Goal: Information Seeking & Learning: Learn about a topic

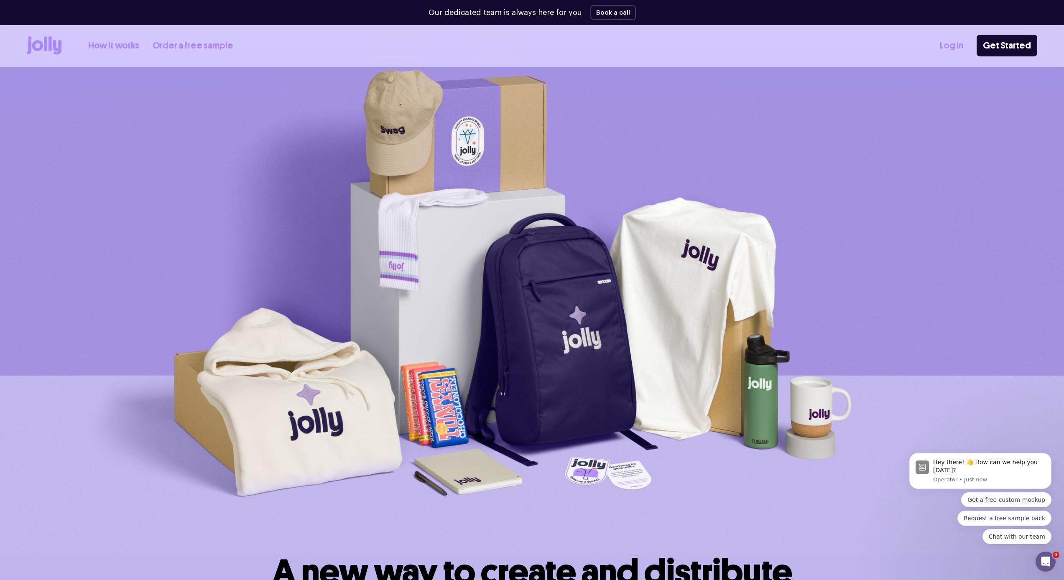
click at [134, 46] on link "How it works" at bounding box center [113, 46] width 51 height 14
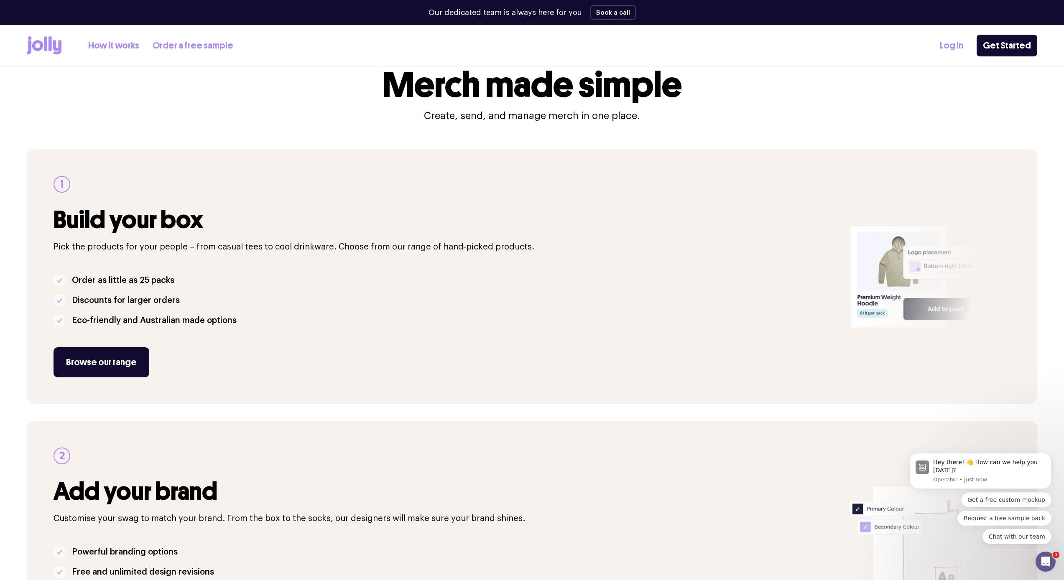
scroll to position [41, 0]
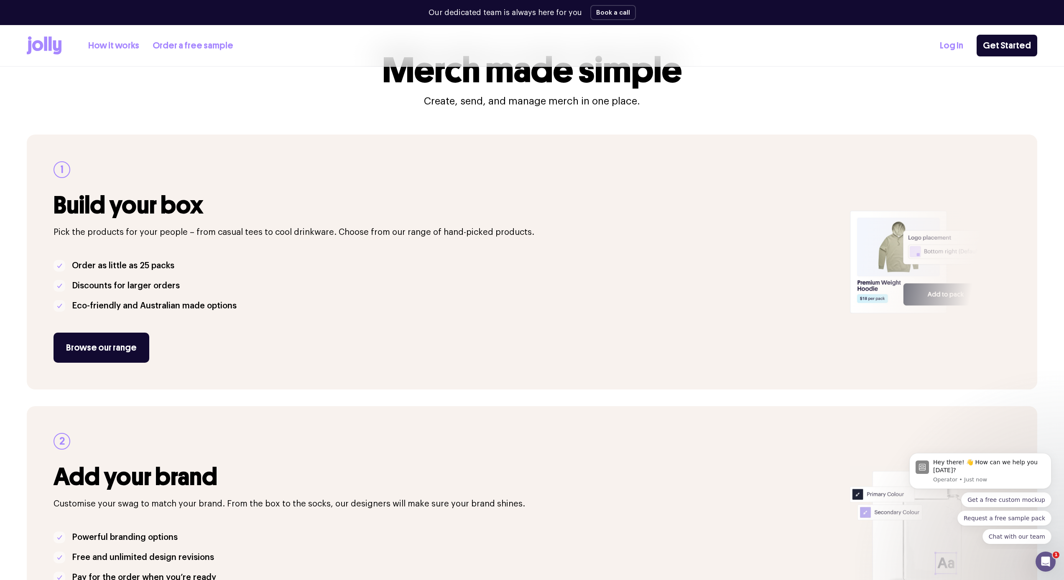
click at [156, 45] on link "Order a free sample" at bounding box center [193, 46] width 81 height 14
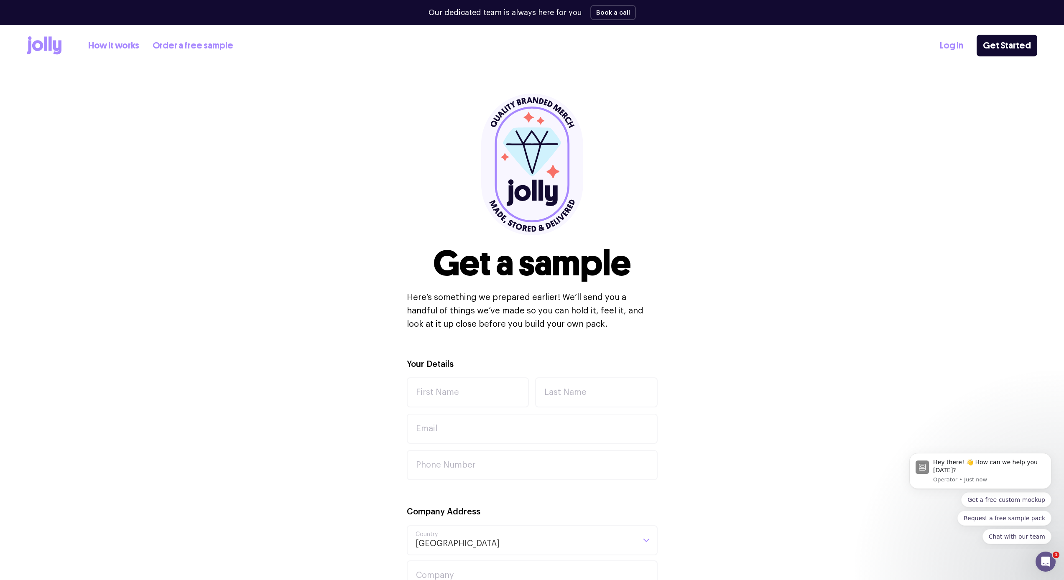
click at [55, 48] on icon at bounding box center [57, 48] width 8 height 14
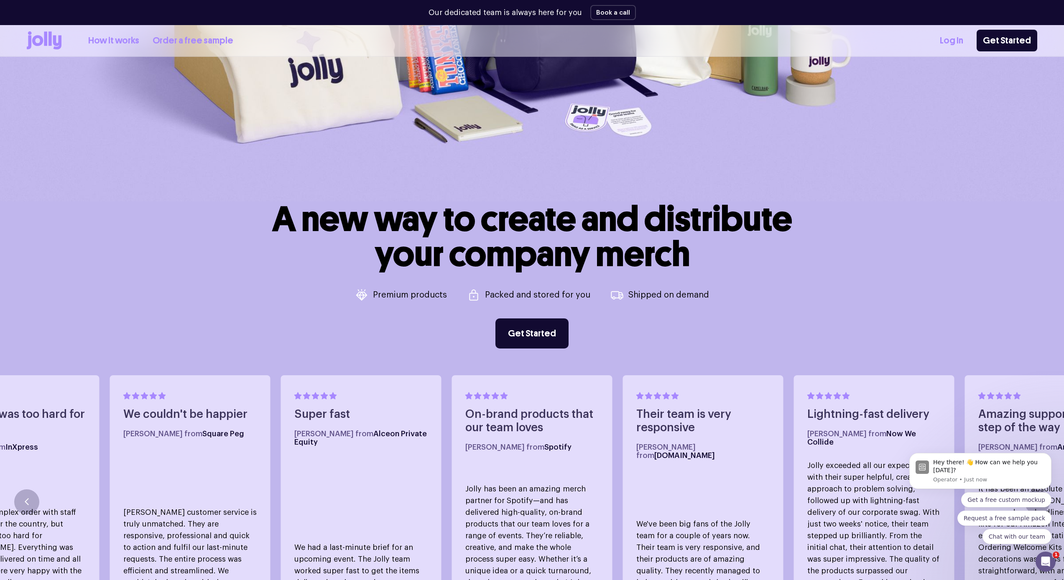
scroll to position [320, 0]
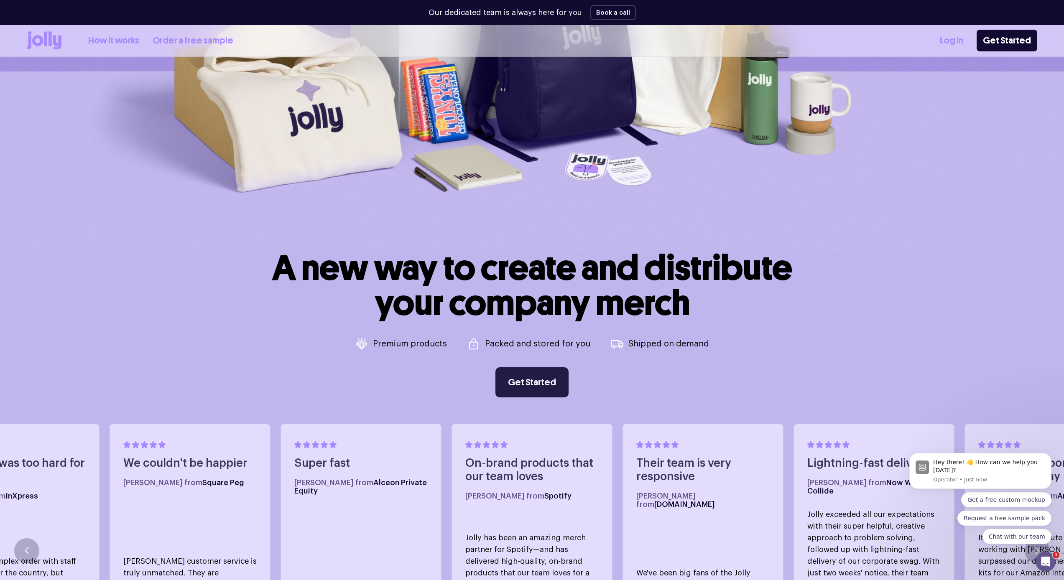
click at [538, 386] on link "Get Started" at bounding box center [531, 383] width 73 height 30
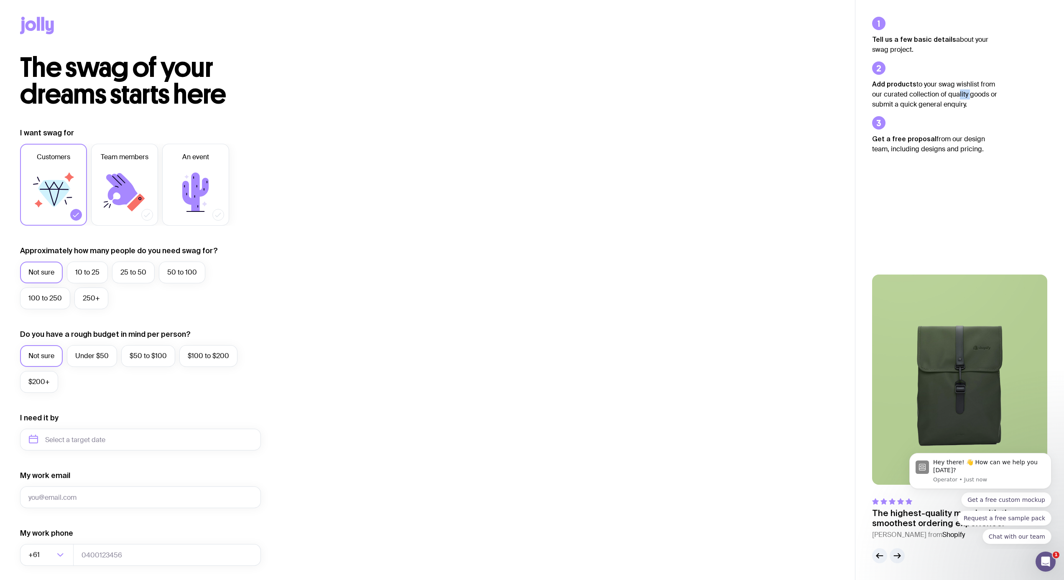
drag, startPoint x: 960, startPoint y: 94, endPoint x: 955, endPoint y: 92, distance: 4.9
click at [955, 92] on p "Add products to your swag wishlist from our curated collection of quality goods…" at bounding box center [934, 94] width 125 height 31
click at [940, 87] on p "Add products to your swag wishlist from our curated collection of quality goods…" at bounding box center [934, 94] width 125 height 31
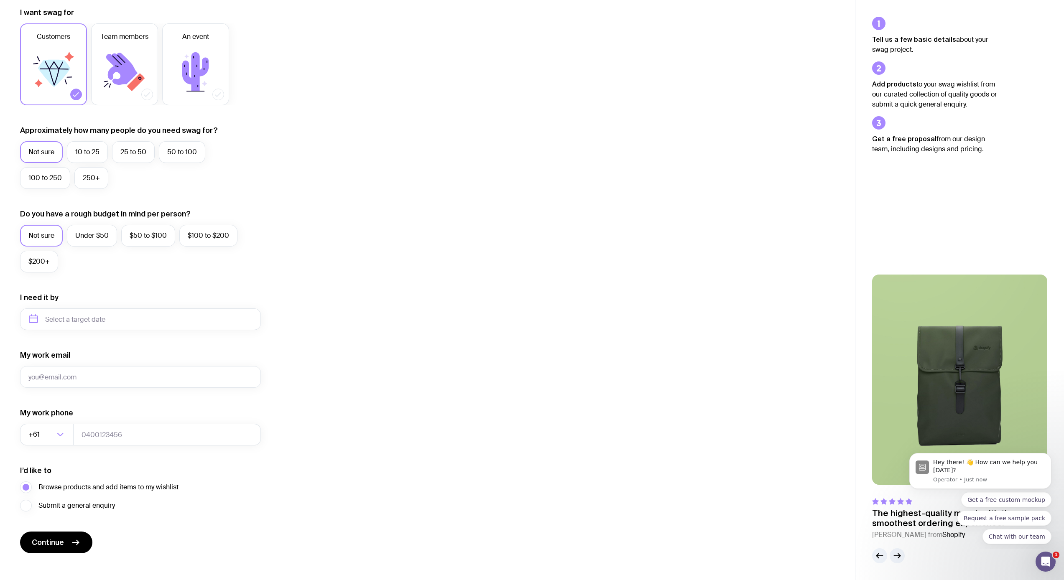
scroll to position [130, 0]
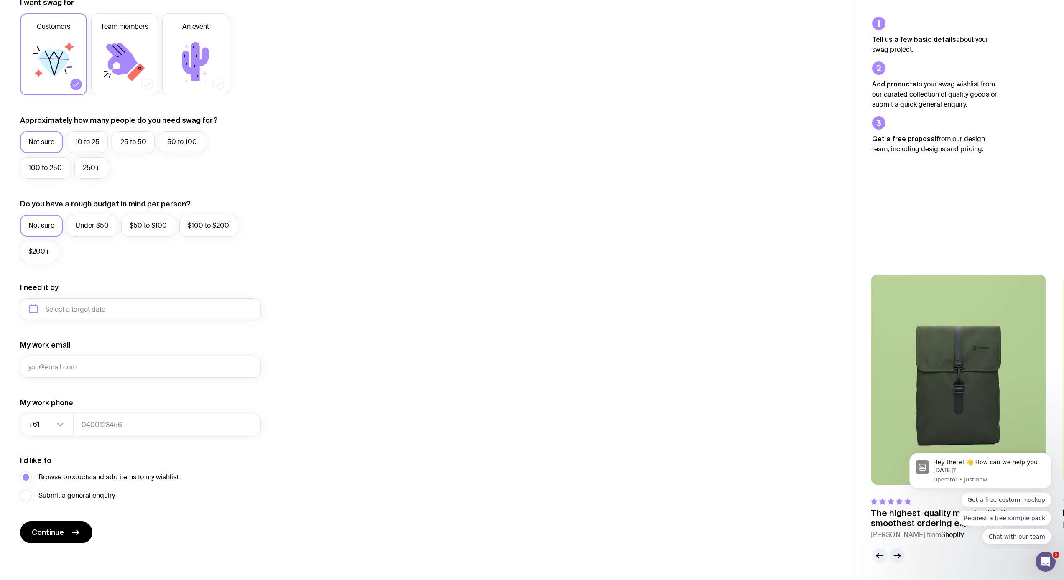
drag, startPoint x: 981, startPoint y: 351, endPoint x: 838, endPoint y: 354, distance: 143.9
click at [840, 354] on div "The swag of your dreams starts here I want swag for Customers Team members An e…" at bounding box center [532, 225] width 1064 height 711
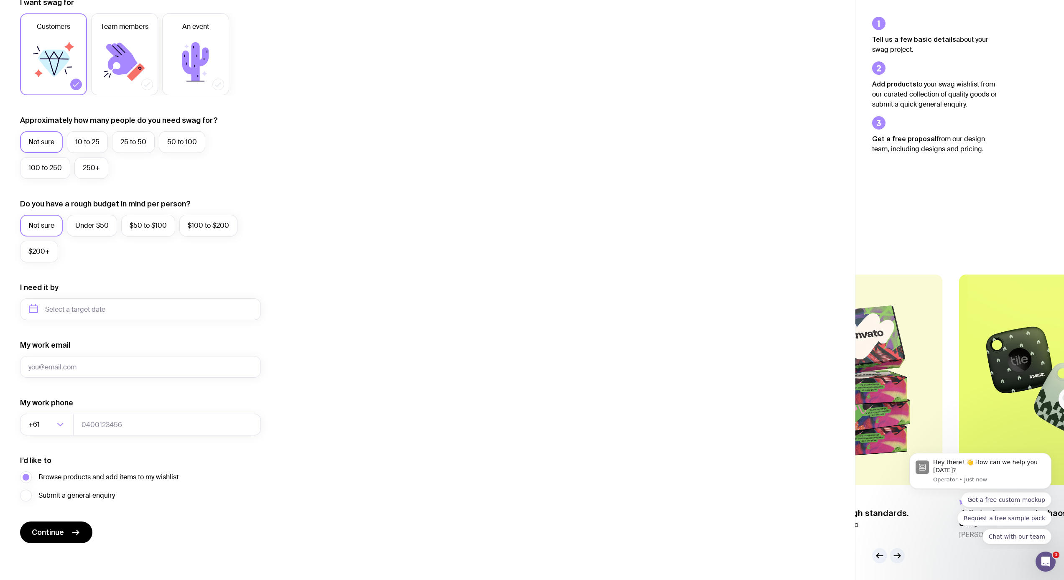
drag, startPoint x: 989, startPoint y: 345, endPoint x: 838, endPoint y: 366, distance: 152.1
click at [868, 368] on img at bounding box center [854, 380] width 175 height 210
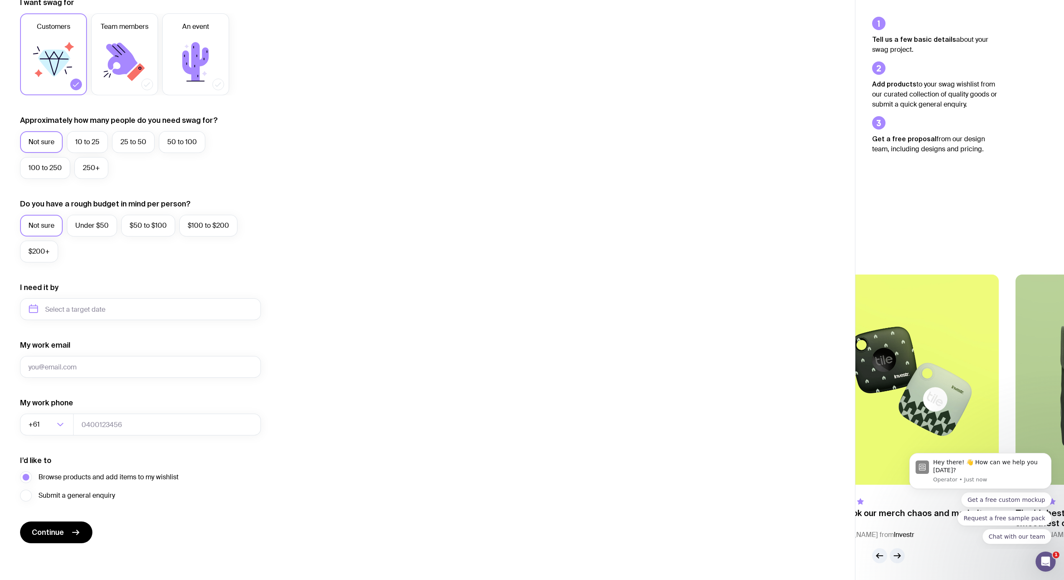
drag, startPoint x: 914, startPoint y: 355, endPoint x: 811, endPoint y: 362, distance: 103.9
click at [861, 365] on img at bounding box center [911, 380] width 175 height 210
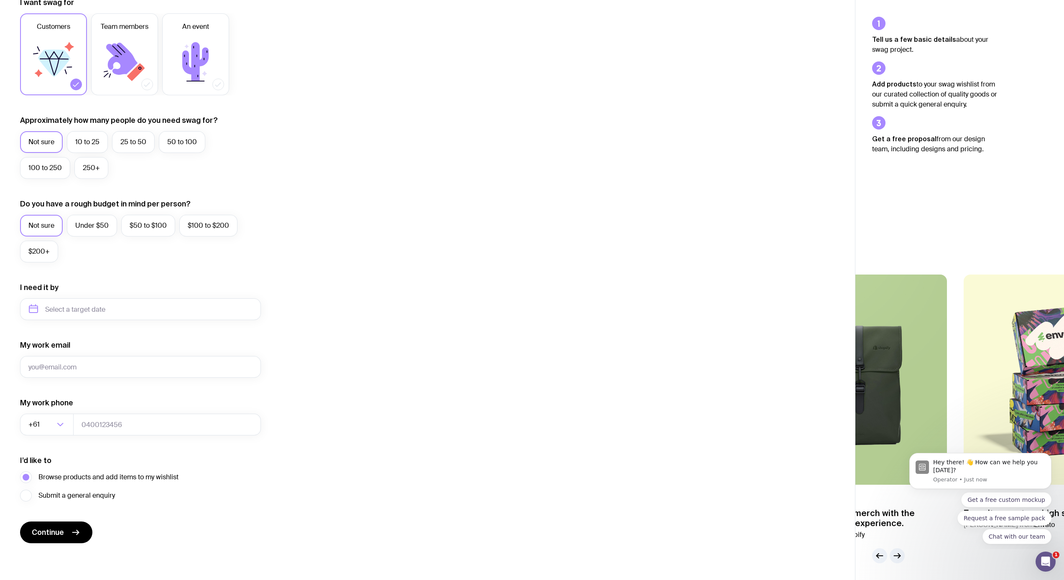
drag, startPoint x: 1034, startPoint y: 348, endPoint x: 901, endPoint y: 363, distance: 134.7
click at [901, 363] on img at bounding box center [859, 380] width 175 height 210
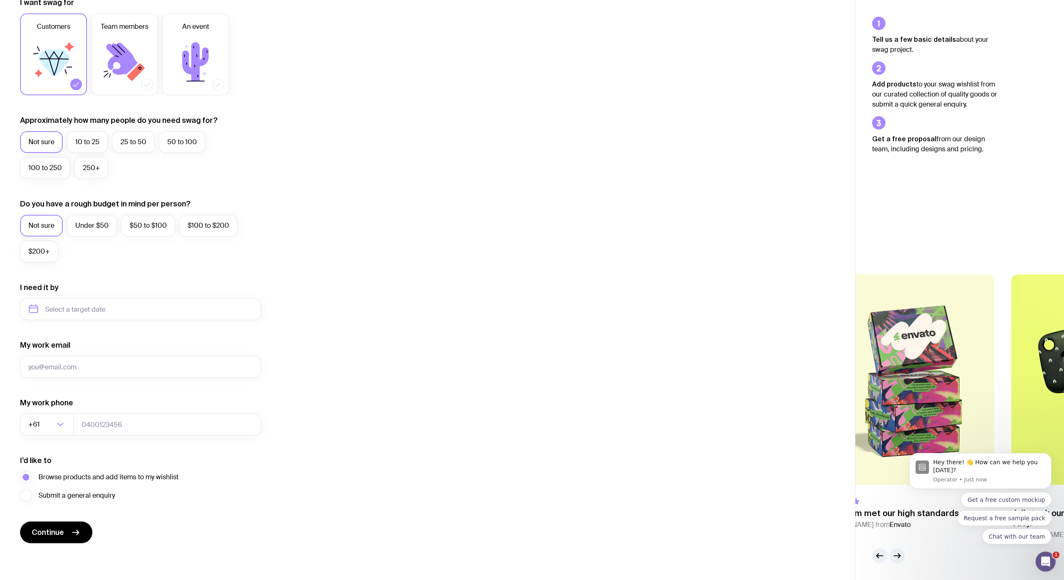
drag, startPoint x: 1027, startPoint y: 352, endPoint x: 921, endPoint y: 362, distance: 106.7
click at [894, 359] on img at bounding box center [907, 380] width 175 height 210
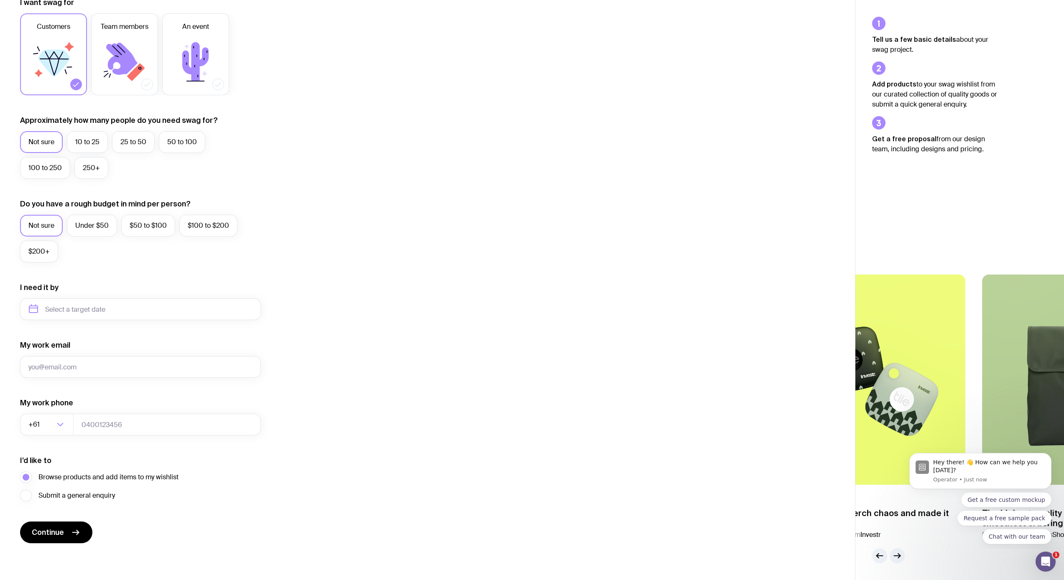
click at [919, 360] on img at bounding box center [877, 380] width 175 height 210
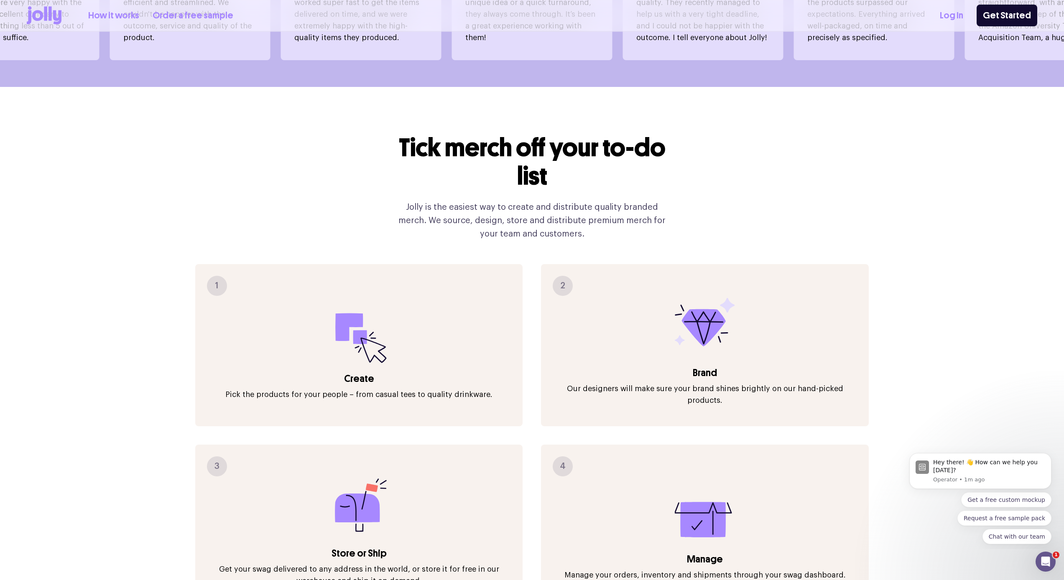
scroll to position [988, 0]
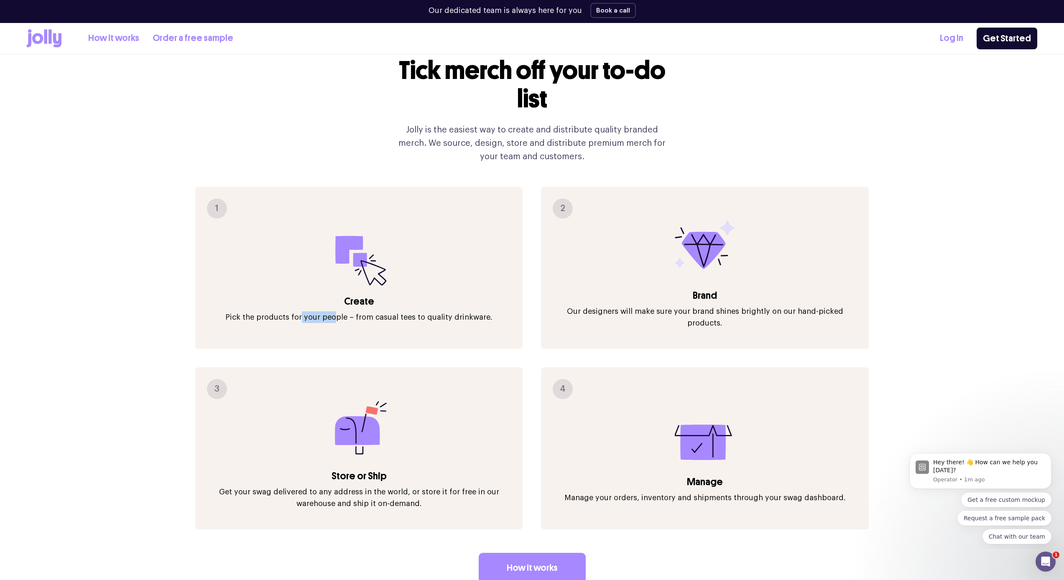
drag, startPoint x: 335, startPoint y: 295, endPoint x: 326, endPoint y: 293, distance: 9.4
click at [304, 312] on p "Pick the products for your people – from casual tees to quality drinkware." at bounding box center [358, 318] width 267 height 12
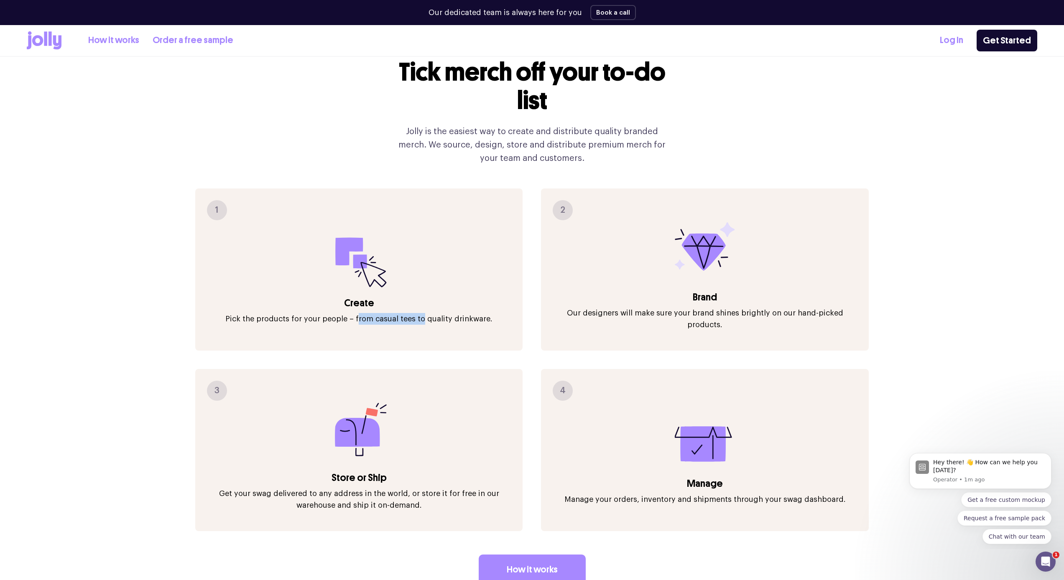
drag, startPoint x: 358, startPoint y: 294, endPoint x: 424, endPoint y: 293, distance: 66.5
click at [422, 313] on p "Pick the products for your people – from casual tees to quality drinkware." at bounding box center [358, 319] width 267 height 12
drag, startPoint x: 456, startPoint y: 293, endPoint x: 473, endPoint y: 294, distance: 17.1
click at [469, 313] on p "Pick the products for your people – from casual tees to quality drinkware." at bounding box center [358, 319] width 267 height 12
drag, startPoint x: 640, startPoint y: 290, endPoint x: 751, endPoint y: 293, distance: 110.4
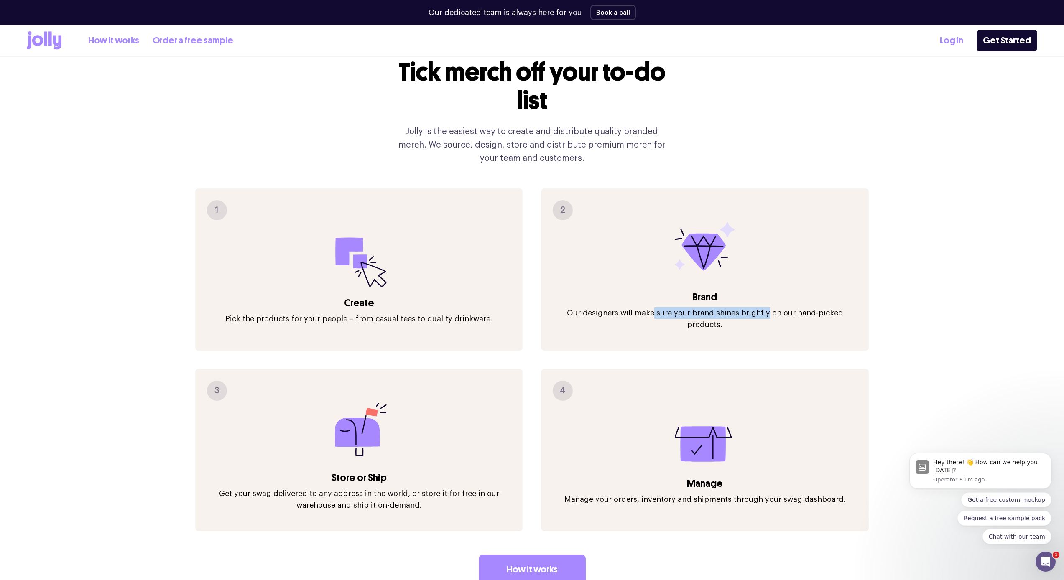
click at [751, 307] on p "Our designers will make sure your brand shines brightly on our hand-picked prod…" at bounding box center [704, 318] width 311 height 23
drag, startPoint x: 631, startPoint y: 293, endPoint x: 669, endPoint y: 294, distance: 37.7
click at [669, 307] on p "Our designers will make sure your brand shines brightly on our hand-picked prod…" at bounding box center [704, 318] width 311 height 23
click at [701, 307] on p "Our designers will make sure your brand shines brightly on our hand-picked prod…" at bounding box center [704, 318] width 311 height 23
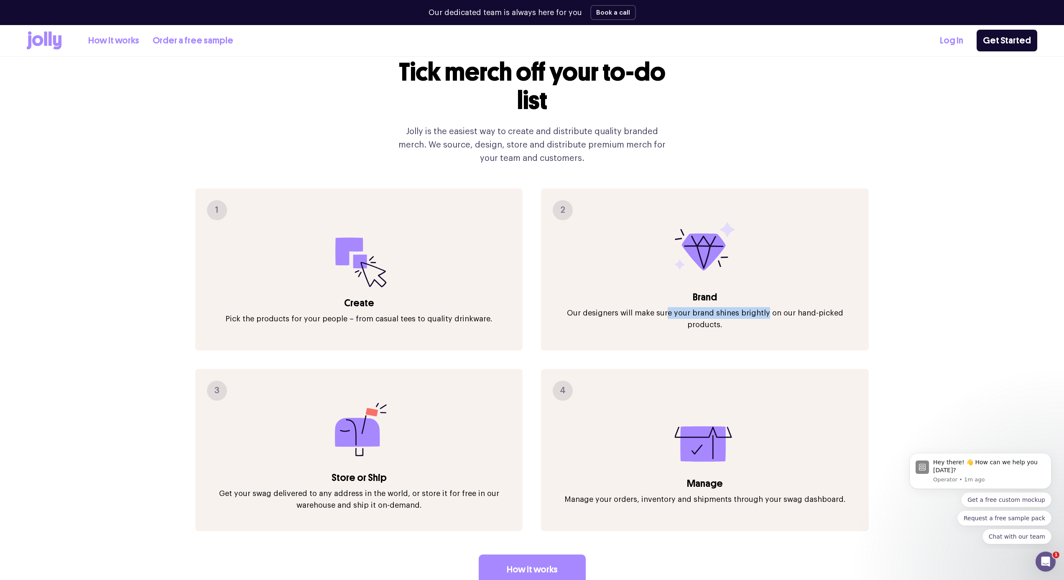
drag, startPoint x: 750, startPoint y: 289, endPoint x: 652, endPoint y: 289, distance: 98.3
click at [652, 307] on p "Our designers will make sure your brand shines brightly on our hand-picked prod…" at bounding box center [704, 318] width 311 height 23
drag, startPoint x: 646, startPoint y: 293, endPoint x: 651, endPoint y: 292, distance: 5.1
click at [646, 307] on p "Our designers will make sure your brand shines brightly on our hand-picked prod…" at bounding box center [704, 318] width 311 height 23
drag, startPoint x: 688, startPoint y: 292, endPoint x: 770, endPoint y: 293, distance: 82.0
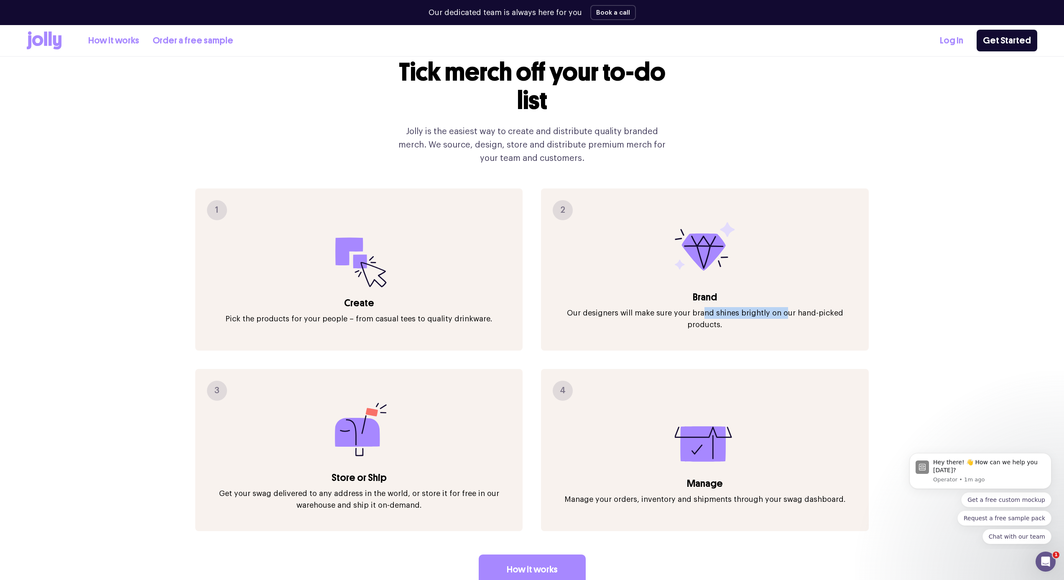
click at [768, 307] on p "Our designers will make sure your brand shines brightly on our hand-picked prod…" at bounding box center [704, 318] width 311 height 23
drag, startPoint x: 817, startPoint y: 292, endPoint x: 843, endPoint y: 292, distance: 25.9
click at [838, 307] on p "Our designers will make sure your brand shines brightly on our hand-picked prod…" at bounding box center [704, 318] width 311 height 23
click at [653, 307] on p "Our designers will make sure your brand shines brightly on our hand-picked prod…" at bounding box center [704, 318] width 311 height 23
drag, startPoint x: 267, startPoint y: 461, endPoint x: 372, endPoint y: 473, distance: 105.6
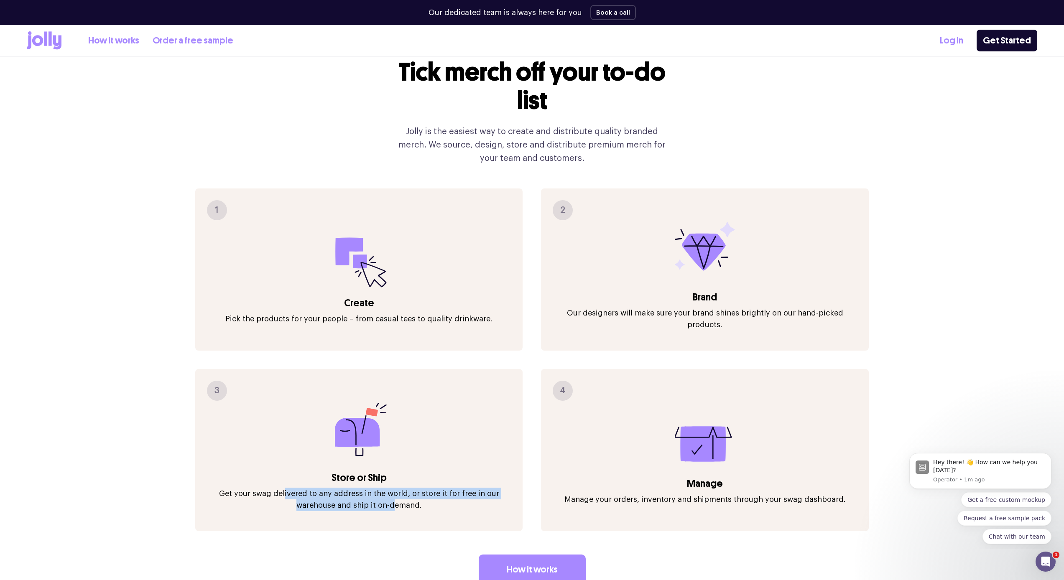
click at [372, 488] on p "Get your swag delivered to any address in the world, or store it for free in ou…" at bounding box center [359, 499] width 311 height 23
drag, startPoint x: 394, startPoint y: 468, endPoint x: 378, endPoint y: 452, distance: 23.4
click at [378, 452] on div "3 Store or Ship Get your swag delivered to any address in the world, or store i…" at bounding box center [359, 450] width 328 height 162
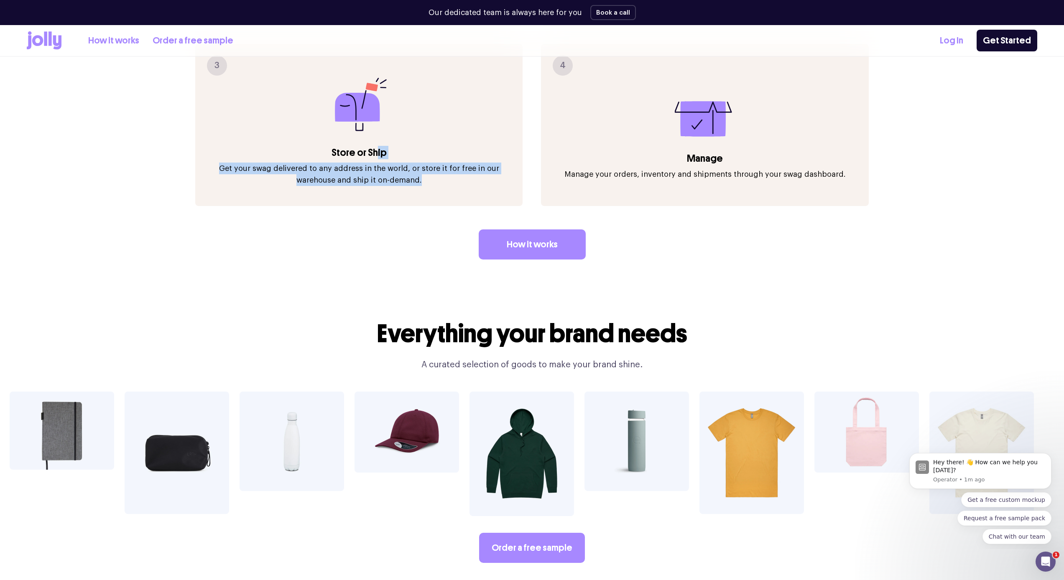
scroll to position [1476, 0]
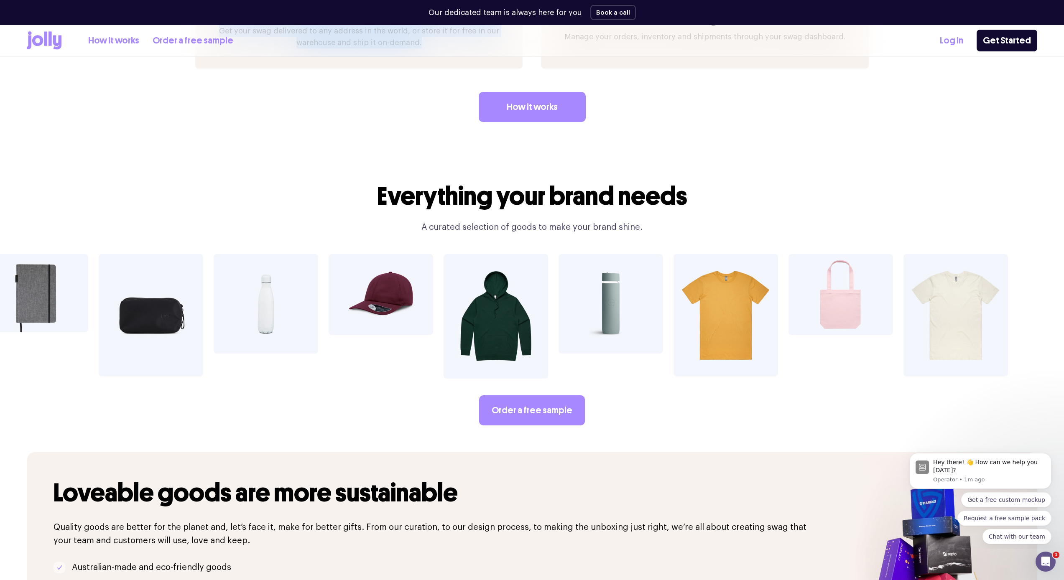
drag, startPoint x: 797, startPoint y: 319, endPoint x: 493, endPoint y: 313, distance: 304.0
click at [512, 312] on div at bounding box center [532, 316] width 1064 height 125
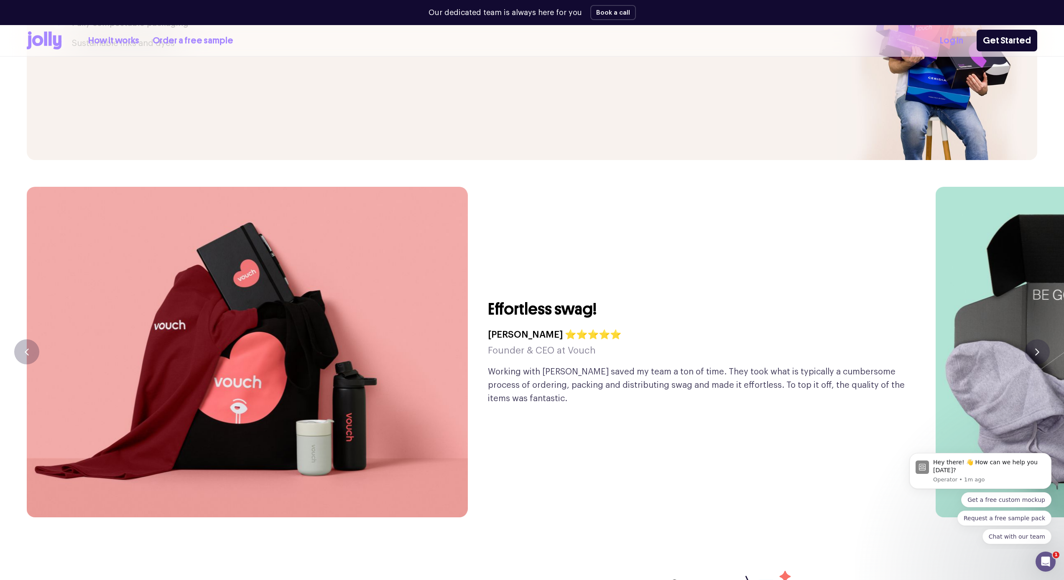
scroll to position [2039, 0]
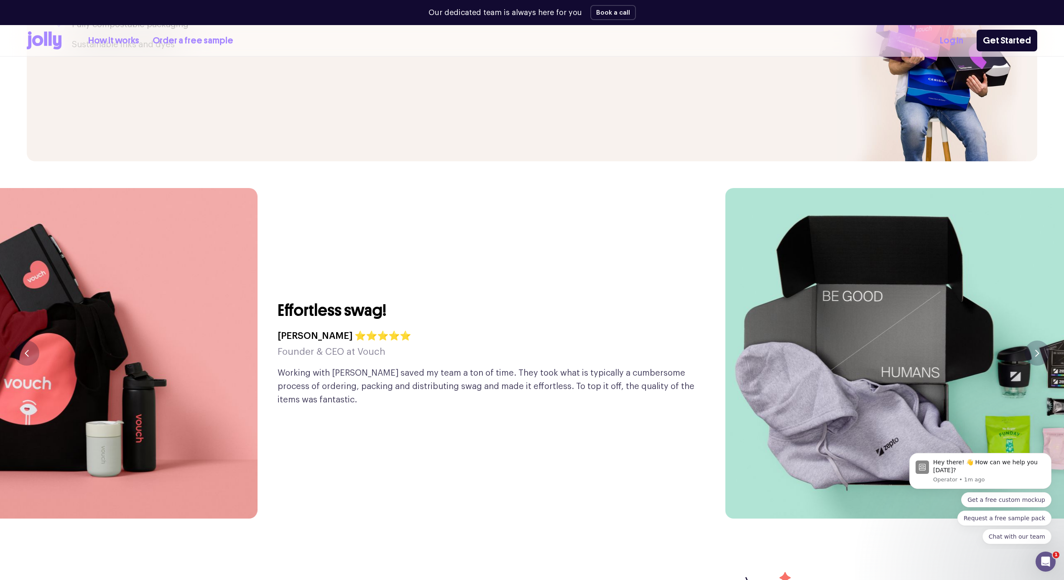
drag, startPoint x: 433, startPoint y: 363, endPoint x: 87, endPoint y: 378, distance: 347.0
click at [100, 380] on img at bounding box center [36, 353] width 441 height 331
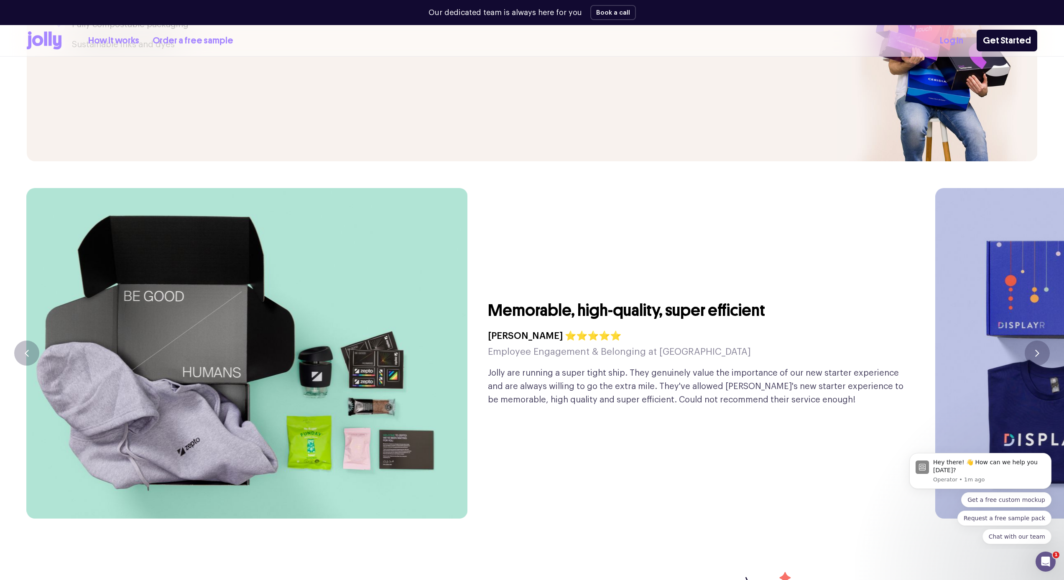
drag, startPoint x: 380, startPoint y: 426, endPoint x: 153, endPoint y: 428, distance: 226.6
click at [174, 430] on img at bounding box center [247, 353] width 441 height 331
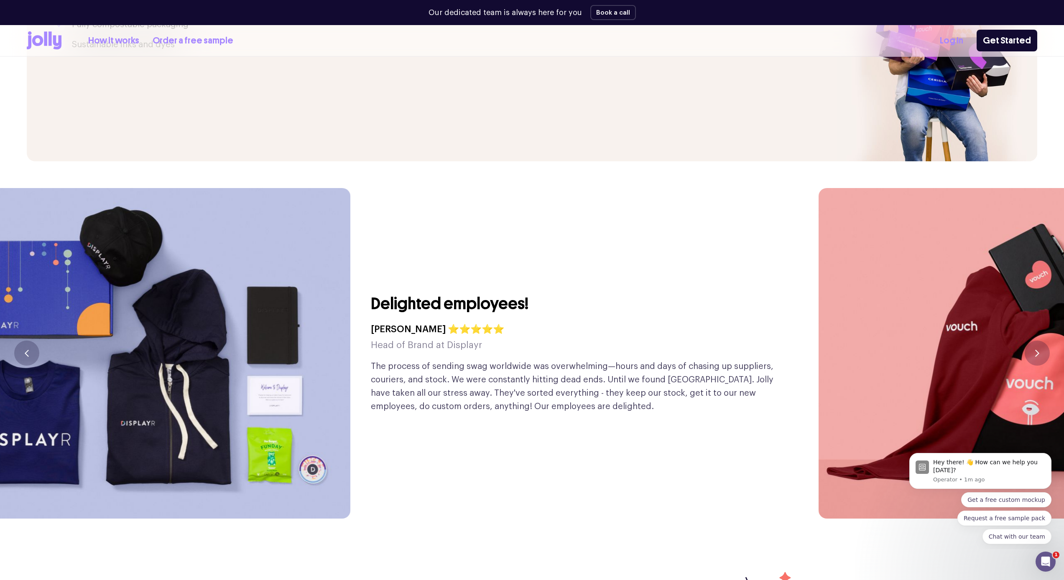
drag, startPoint x: 564, startPoint y: 343, endPoint x: 257, endPoint y: 363, distance: 307.6
click at [371, 360] on p "The process of sending swag worldwide was overwhelming—hours and days of chasin…" at bounding box center [581, 387] width 421 height 54
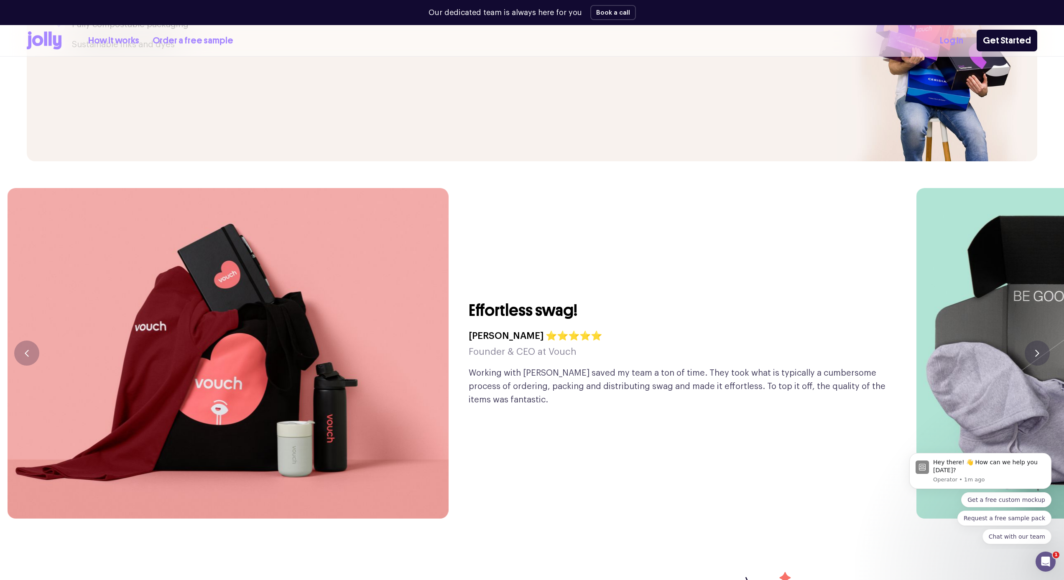
drag, startPoint x: 614, startPoint y: 334, endPoint x: 134, endPoint y: 370, distance: 481.4
click at [469, 370] on div "Effortless swag! [PERSON_NAME] ⭐⭐⭐⭐⭐ Founder & CEO at Vouch Working with [PERSO…" at bounding box center [679, 353] width 421 height 331
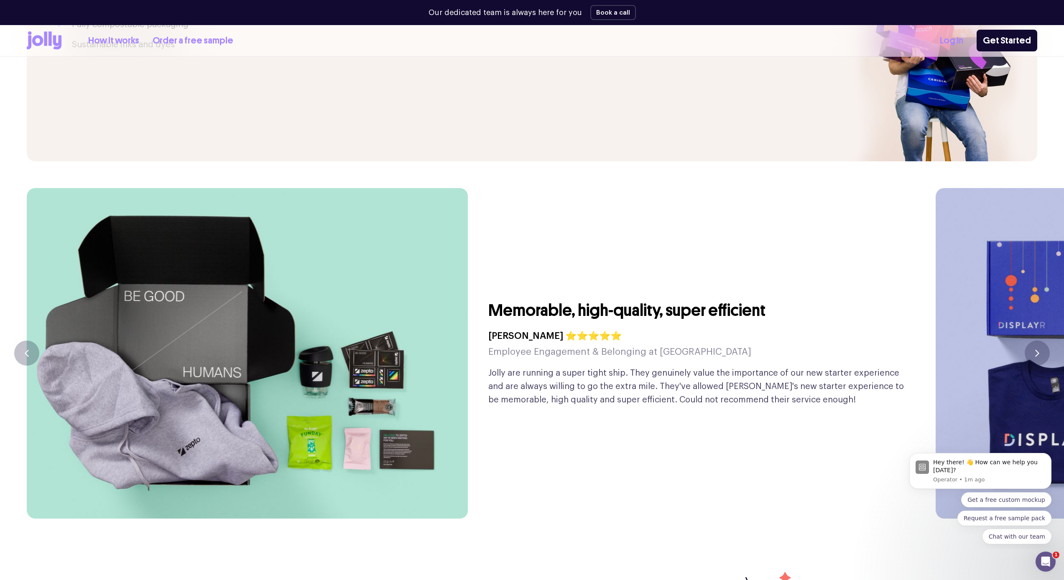
drag, startPoint x: 400, startPoint y: 335, endPoint x: 189, endPoint y: 345, distance: 211.8
click at [488, 343] on div "Memorable, high-quality, super efficient [PERSON_NAME] ⭐⭐⭐⭐⭐ Employee Engagemen…" at bounding box center [698, 353] width 421 height 331
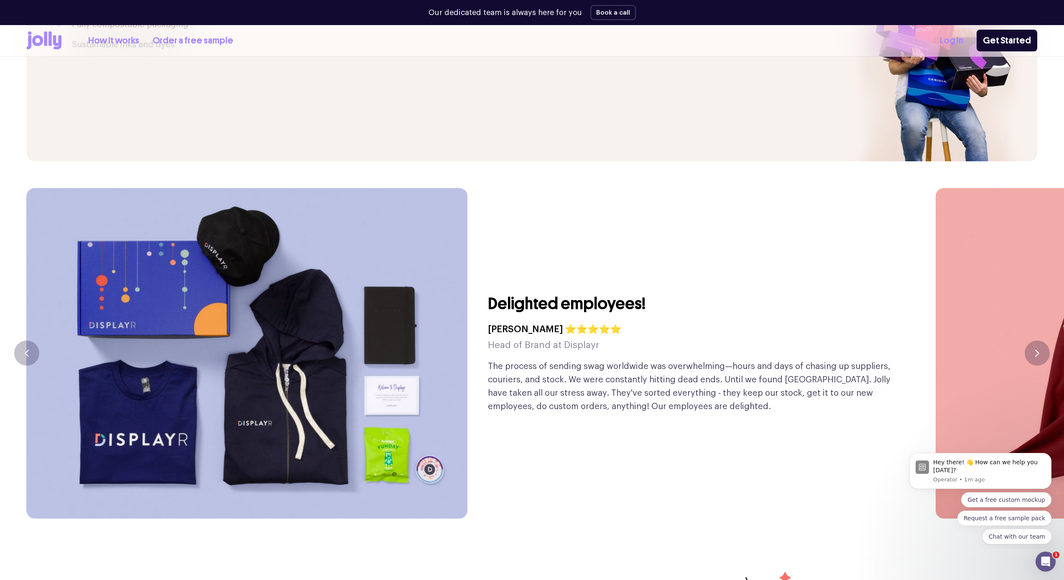
click at [488, 350] on div "Delighted employees! [PERSON_NAME] ⭐⭐⭐⭐⭐ Head of Brand at Displayr The process …" at bounding box center [698, 353] width 421 height 331
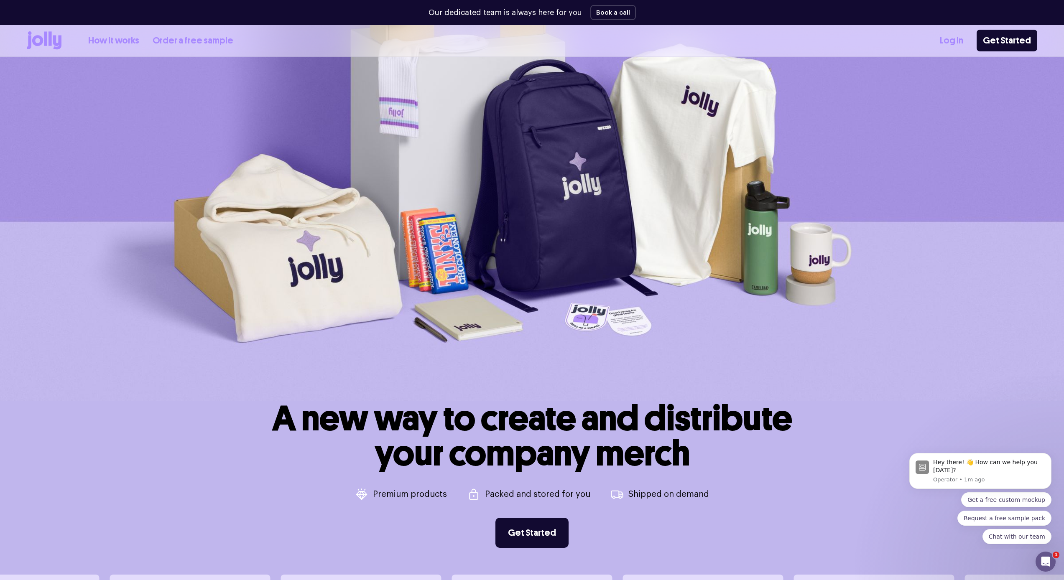
scroll to position [0, 0]
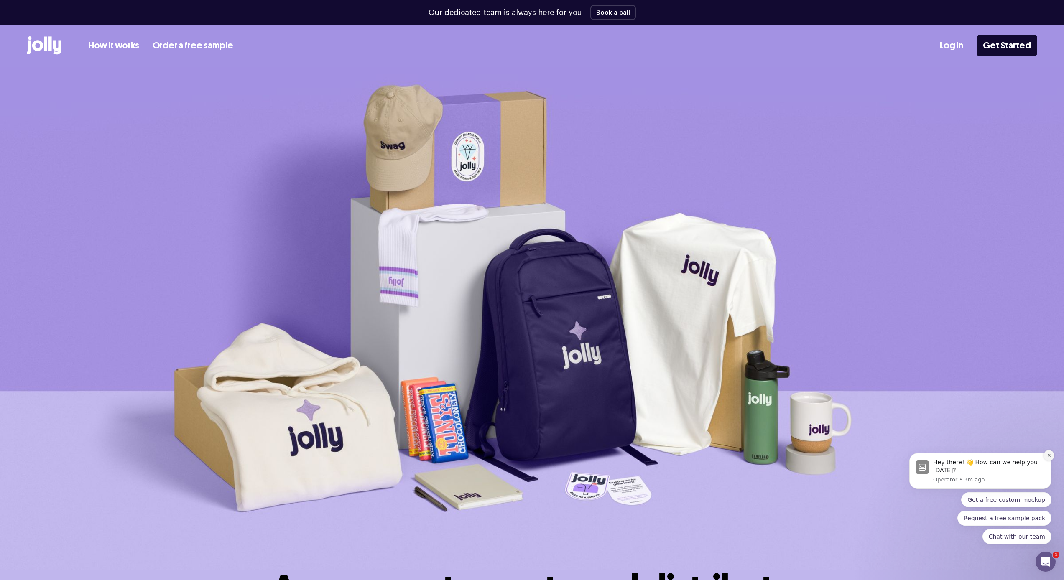
click at [1052, 458] on button "Dismiss notification" at bounding box center [1049, 455] width 11 height 11
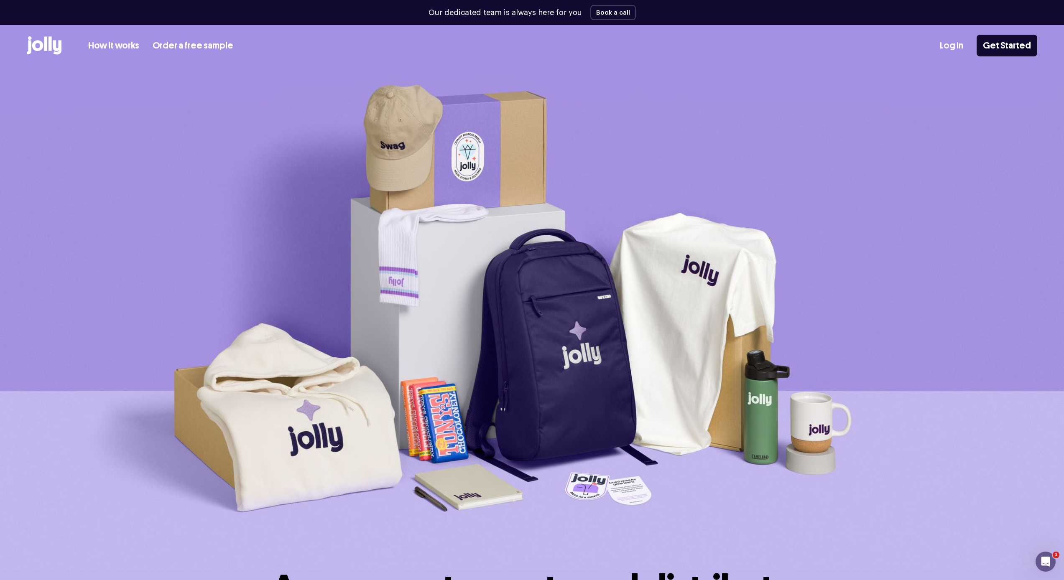
click at [539, 11] on p "Our dedicated team is always here for you" at bounding box center [505, 12] width 153 height 11
drag, startPoint x: 580, startPoint y: 12, endPoint x: 433, endPoint y: 13, distance: 147.2
click at [433, 13] on div "Our dedicated team is always here for you Book a call" at bounding box center [532, 12] width 1011 height 25
click at [433, 13] on p "Our dedicated team is always here for you" at bounding box center [505, 12] width 153 height 11
drag, startPoint x: 432, startPoint y: 12, endPoint x: 580, endPoint y: 16, distance: 148.1
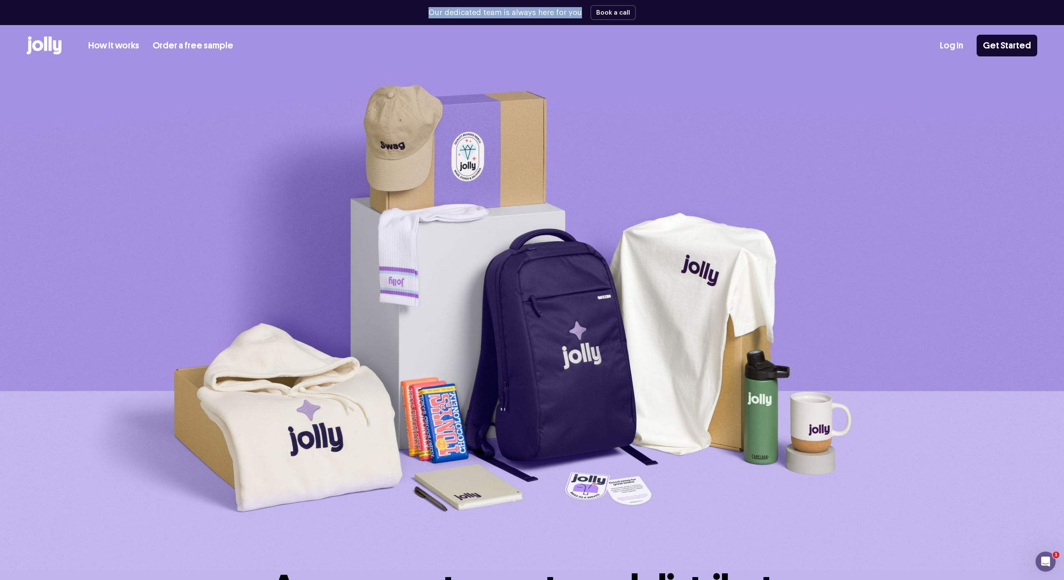
click at [580, 16] on p "Our dedicated team is always here for you" at bounding box center [505, 12] width 153 height 11
drag, startPoint x: 581, startPoint y: 15, endPoint x: 434, endPoint y: 16, distance: 147.2
click at [434, 16] on div "Our dedicated team is always here for you Book a call" at bounding box center [532, 12] width 1011 height 25
click at [434, 16] on p "Our dedicated team is always here for you" at bounding box center [505, 12] width 153 height 11
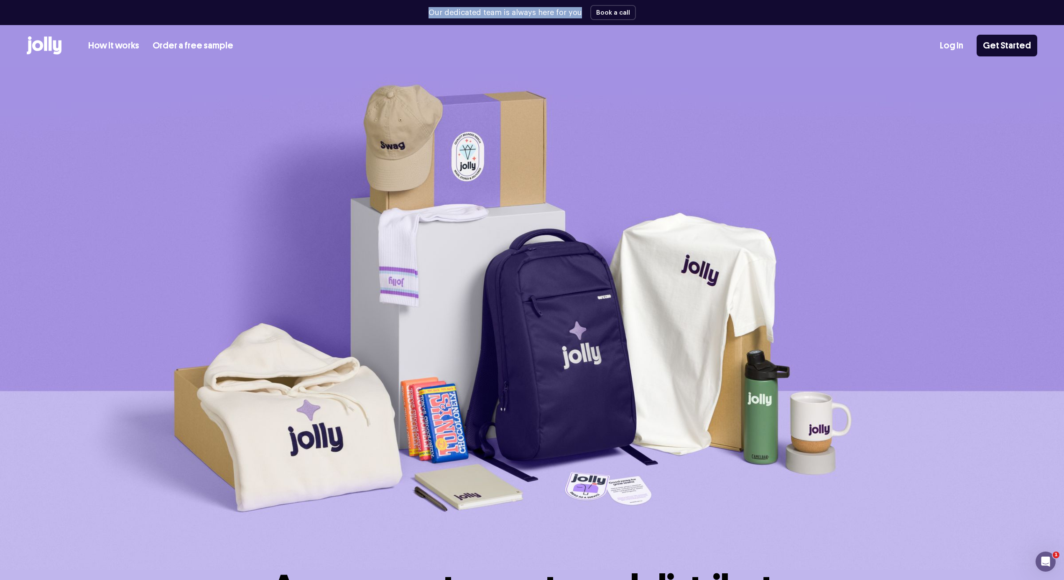
drag, startPoint x: 430, startPoint y: 11, endPoint x: 582, endPoint y: 11, distance: 151.8
click at [582, 11] on div "Our dedicated team is always here for you Book a call" at bounding box center [532, 12] width 1011 height 25
drag, startPoint x: 582, startPoint y: 11, endPoint x: 432, endPoint y: 13, distance: 149.3
click at [432, 13] on div "Our dedicated team is always here for you Book a call" at bounding box center [532, 12] width 1011 height 25
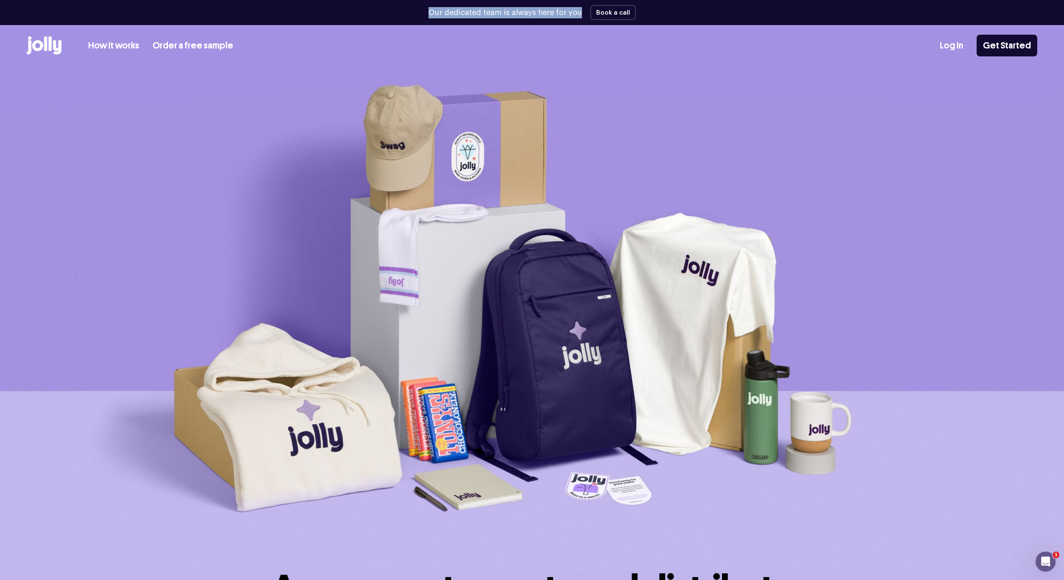
click at [432, 13] on p "Our dedicated team is always here for you" at bounding box center [505, 12] width 153 height 11
